Goal: Find specific page/section: Find specific page/section

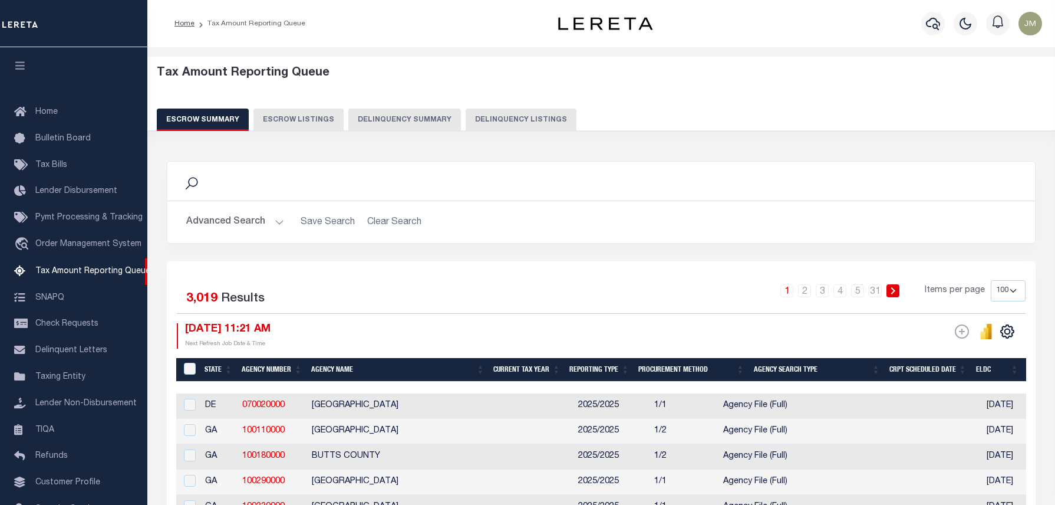
select select "100"
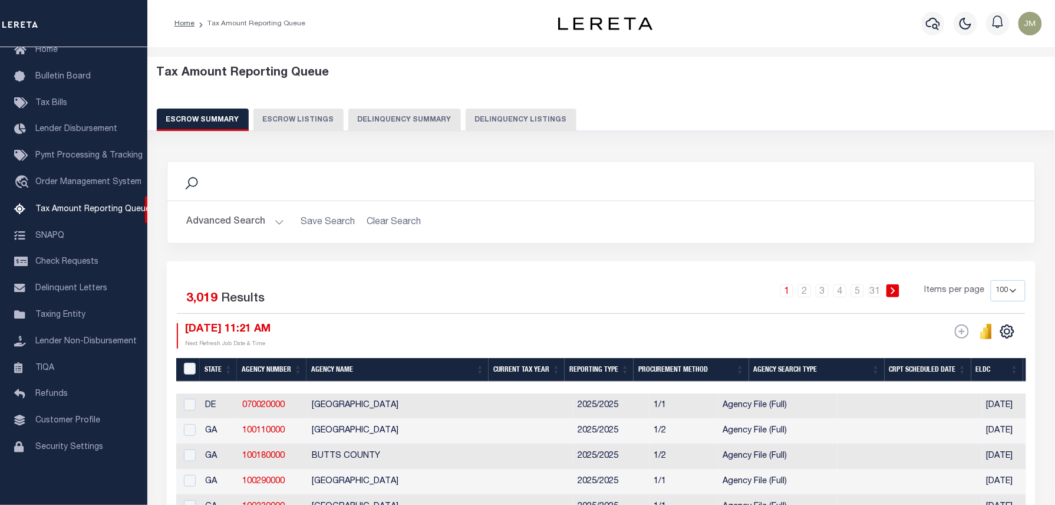
click at [508, 118] on button "Delinquency Listings" at bounding box center [521, 119] width 111 height 22
select select "100"
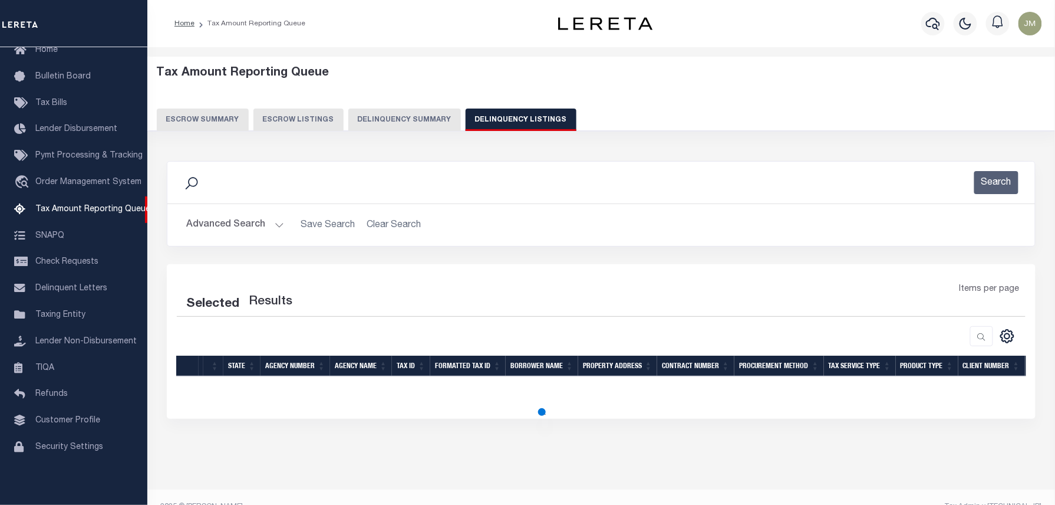
select select "100"
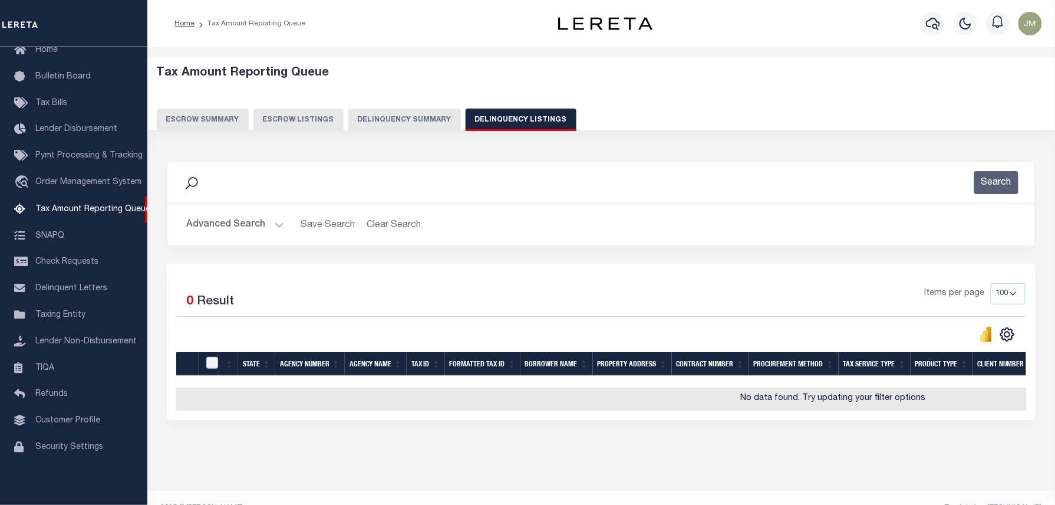
click at [241, 227] on button "Advanced Search" at bounding box center [235, 224] width 98 height 23
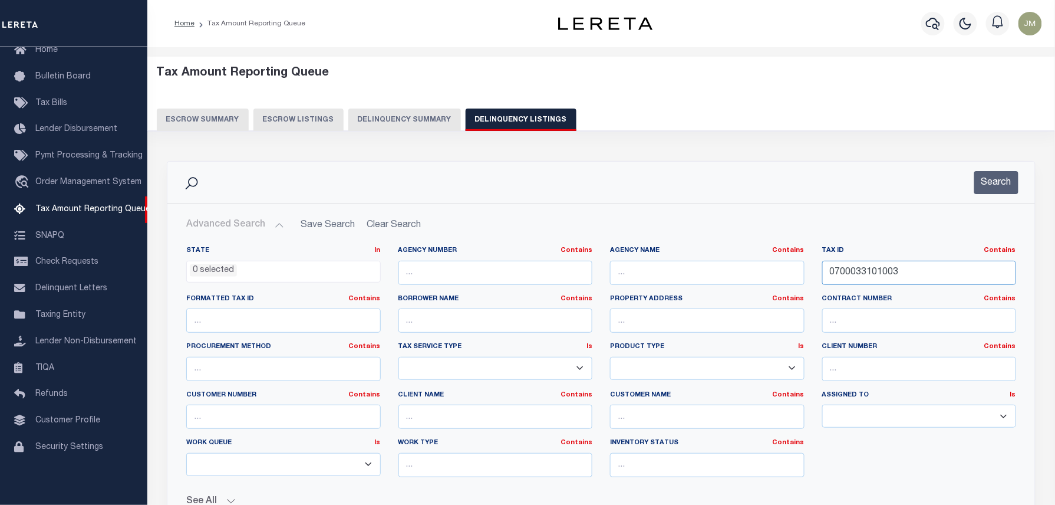
drag, startPoint x: 802, startPoint y: 269, endPoint x: 772, endPoint y: 269, distance: 30.1
click at [772, 269] on div "State In In AK AL AR AZ CA CO CT DC DE FL GA GU HI IA ID IL IN KS [GEOGRAPHIC_D…" at bounding box center [601, 366] width 848 height 241
paste input "D100413090000400"
type input "D100413090000400"
click at [992, 182] on button "Search" at bounding box center [996, 182] width 44 height 23
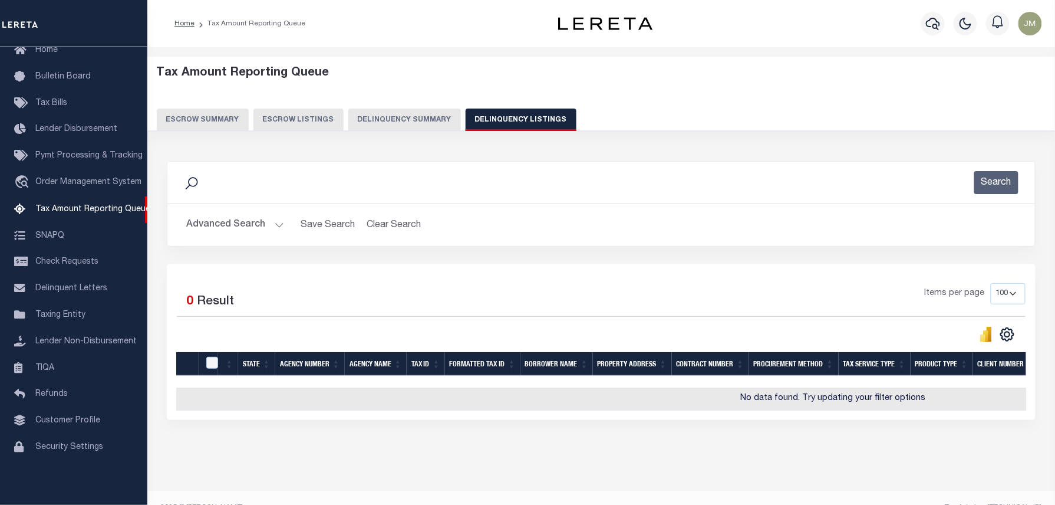
click at [621, 226] on h2 "Advanced Search Save Search Clear Search tblassign_wrapper_dynamictable_____Def…" at bounding box center [601, 224] width 849 height 23
